Goal: Task Accomplishment & Management: Complete application form

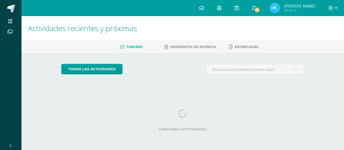
click at [258, 11] on link "9" at bounding box center [254, 8] width 17 height 16
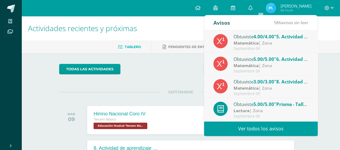
drag, startPoint x: 261, startPoint y: 2, endPoint x: 124, endPoint y: 60, distance: 149.3
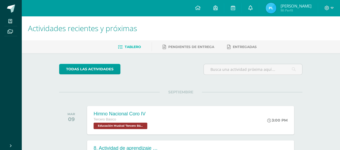
drag, startPoint x: 124, startPoint y: 60, endPoint x: 262, endPoint y: 10, distance: 147.5
click at [259, 10] on link "0" at bounding box center [249, 8] width 17 height 16
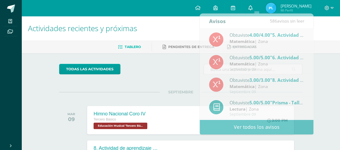
click at [252, 7] on icon at bounding box center [250, 7] width 4 height 5
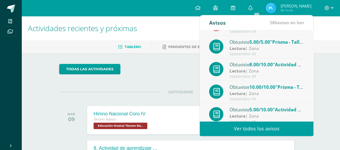
scroll to position [89, 0]
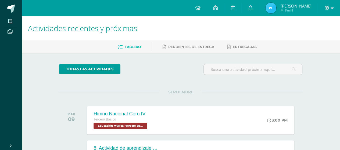
scroll to position [134, 0]
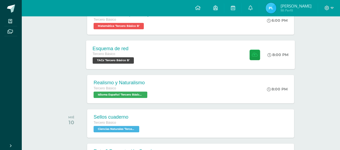
click at [158, 55] on div "Esquema de red Tercero Básico TACs 'Tercero Básico B' 8:00 PM Esquema de red TA…" at bounding box center [190, 54] width 209 height 29
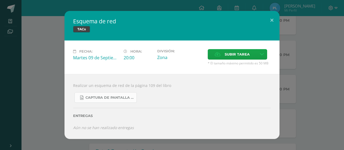
click at [120, 98] on span "Captura de pantalla [DATE] 075809.png" at bounding box center [109, 98] width 48 height 4
click at [37, 43] on div "Esquema de red TACs Fecha: Martes 09 de Septiembre Hora: 20:00 División: Zona S…" at bounding box center [172, 75] width 340 height 128
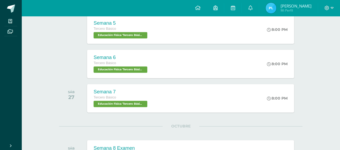
scroll to position [415, 0]
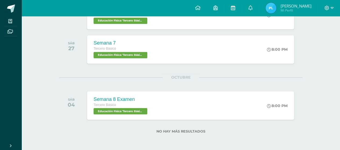
click at [233, 1] on link at bounding box center [232, 8] width 17 height 16
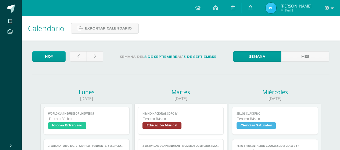
click at [9, 28] on span at bounding box center [10, 30] width 12 height 7
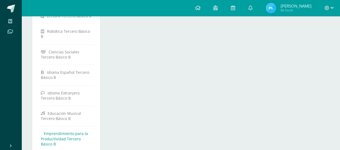
scroll to position [96, 0]
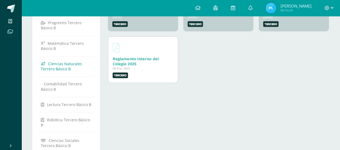
click at [81, 68] on link "Ciencias Naturales Tercero Básico B" at bounding box center [66, 66] width 51 height 15
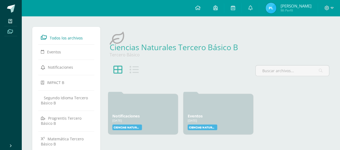
click at [81, 36] on span "Todos los archivos" at bounding box center [66, 37] width 33 height 5
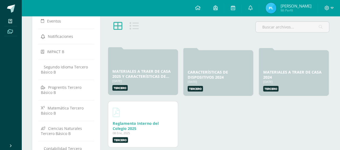
scroll to position [54, 0]
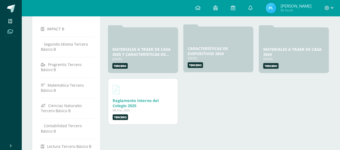
click at [203, 54] on link "CARACTERÍSTICAS DE DISPOSITIVOS 2024" at bounding box center [207, 51] width 40 height 10
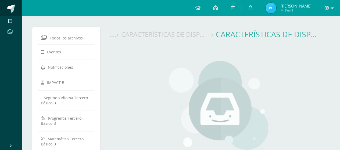
click at [6, 6] on link at bounding box center [10, 8] width 21 height 16
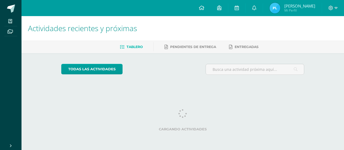
click at [151, 86] on div "todas las Actividades No tienes actividades Échale un vistazo a los demás perío…" at bounding box center [182, 71] width 265 height 37
click at [150, 86] on div "todas las Actividades No tienes actividades Échale un vistazo a los demás perío…" at bounding box center [182, 71] width 265 height 37
click at [150, 88] on div "todas las Actividades No tienes actividades Échale un vistazo a los demás perío…" at bounding box center [182, 71] width 265 height 37
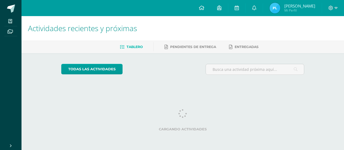
drag, startPoint x: 150, startPoint y: 88, endPoint x: 147, endPoint y: 90, distance: 3.9
click at [147, 90] on html "Mis cursos Archivos Cerrar panel IMPACT Tercero Básico "B" Artes Visuales Terce…" at bounding box center [172, 45] width 344 height 90
click at [132, 90] on html "Mis cursos Archivos Cerrar panel IMPACT Tercero Básico "B" Artes Visuales Terce…" at bounding box center [172, 45] width 344 height 90
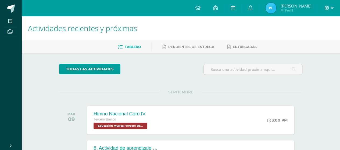
scroll to position [134, 0]
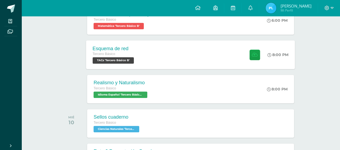
click at [168, 58] on div "Esquema de red Tercero Básico TACs 'Tercero Básico B' 8:00 PM Esquema de red TA…" at bounding box center [190, 54] width 209 height 29
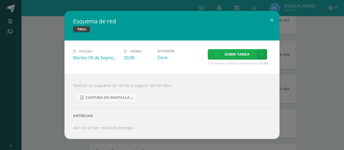
click at [233, 57] on span "Subir tarea" at bounding box center [237, 54] width 25 height 10
click at [0, 0] on input "Subir tarea" at bounding box center [0, 0] width 0 height 0
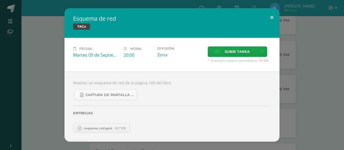
click at [272, 16] on button at bounding box center [271, 17] width 15 height 18
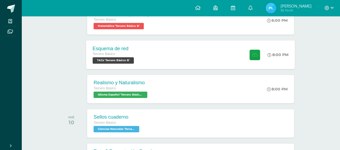
click at [193, 51] on div "Esquema de red Tercero Básico TACs 'Tercero Básico B' 8:00 PM Esquema de red TA…" at bounding box center [190, 54] width 209 height 29
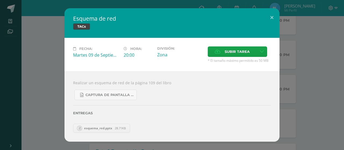
click at [99, 125] on link "esquema_red.pptx 28.71KB" at bounding box center [101, 128] width 57 height 9
click at [276, 21] on button at bounding box center [271, 17] width 15 height 18
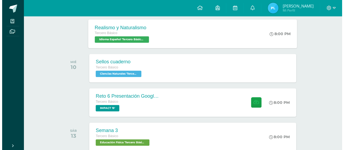
scroll to position [136, 0]
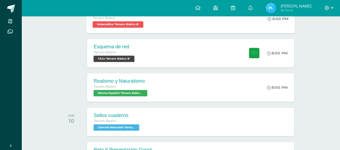
drag, startPoint x: 160, startPoint y: 44, endPoint x: 108, endPoint y: 30, distance: 53.7
drag, startPoint x: 108, startPoint y: 30, endPoint x: 100, endPoint y: 43, distance: 15.2
click at [93, 100] on div "Realismo y Naturalismo Tercero Básico Idioma Español 'Tercero Básico B'" at bounding box center [120, 87] width 68 height 29
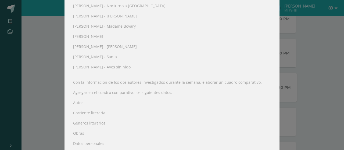
scroll to position [161, 0]
click at [326, 79] on div "Realismo y Naturalismo Idioma Español Fecha: Martes 09 de Septiembre Hora: 20:0…" at bounding box center [172, 4] width 340 height 330
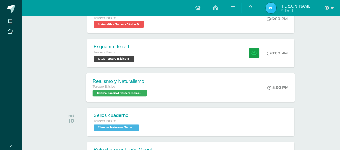
click at [196, 51] on div "Esquema de red Tercero Básico TACs 'Tercero Básico B' 8:00 PM Esquema de red TA…" at bounding box center [190, 53] width 207 height 28
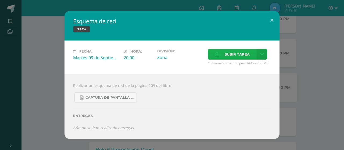
click at [244, 53] on span "Subir tarea" at bounding box center [237, 54] width 25 height 10
click at [0, 0] on input "Subir tarea" at bounding box center [0, 0] width 0 height 0
